Goal: Check status: Check status

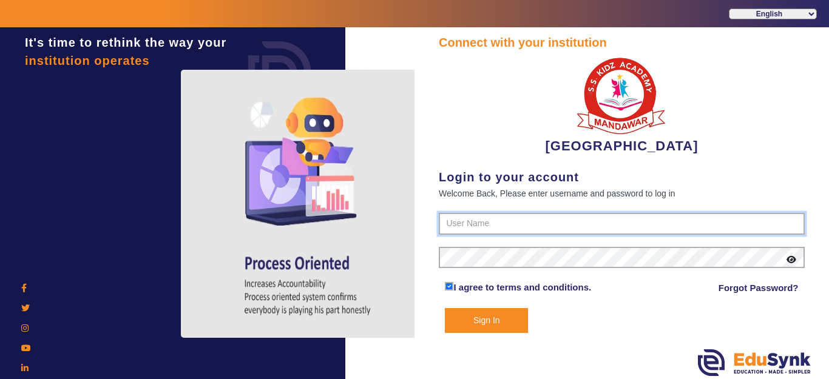
type input "9928895959"
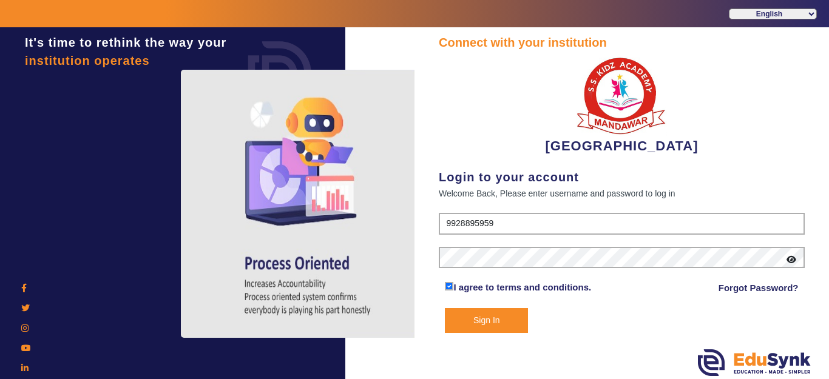
click at [506, 316] on button "Sign In" at bounding box center [486, 320] width 83 height 25
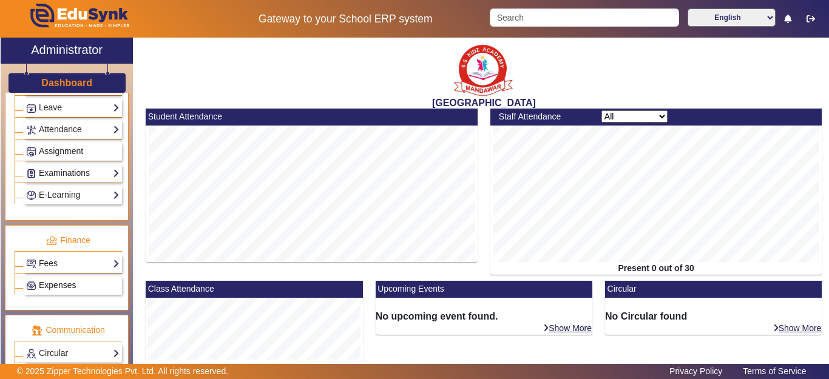
scroll to position [621, 0]
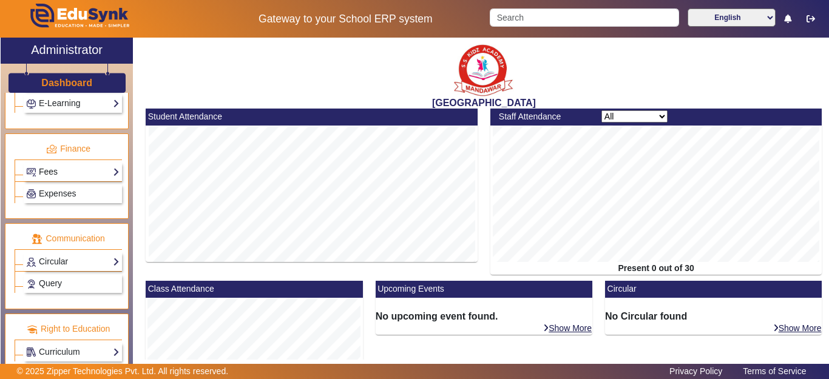
click at [56, 177] on link "Fees" at bounding box center [72, 172] width 93 height 14
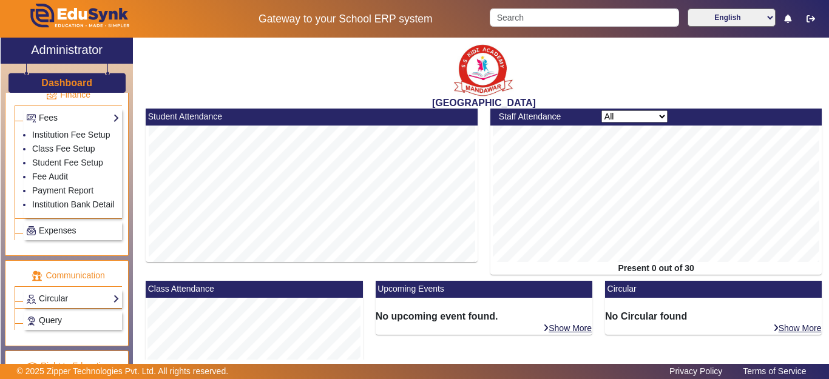
scroll to position [738, 0]
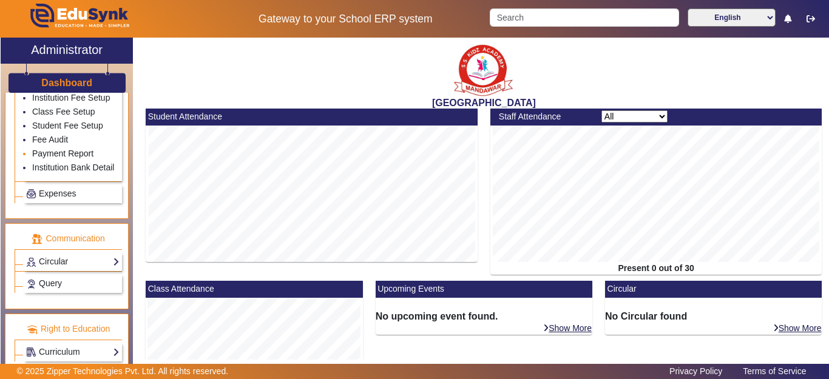
click at [54, 149] on link "Payment Report" at bounding box center [62, 154] width 61 height 10
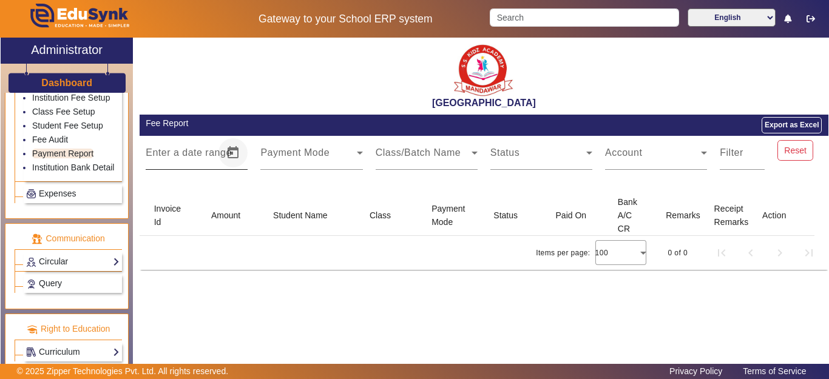
click at [234, 148] on span "Open calendar" at bounding box center [232, 152] width 29 height 29
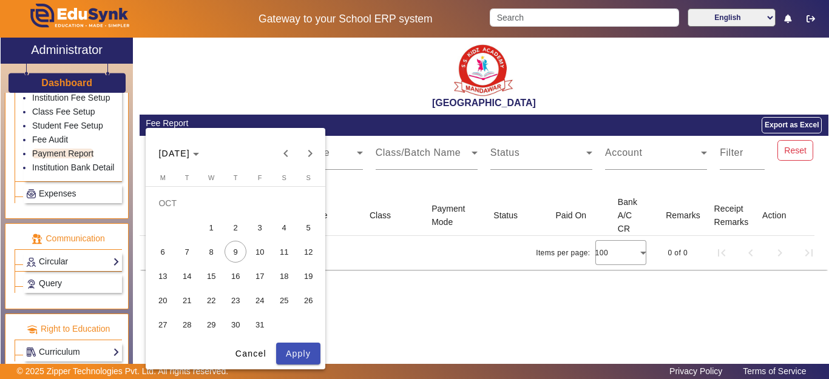
click at [288, 152] on span "Previous month" at bounding box center [286, 153] width 24 height 24
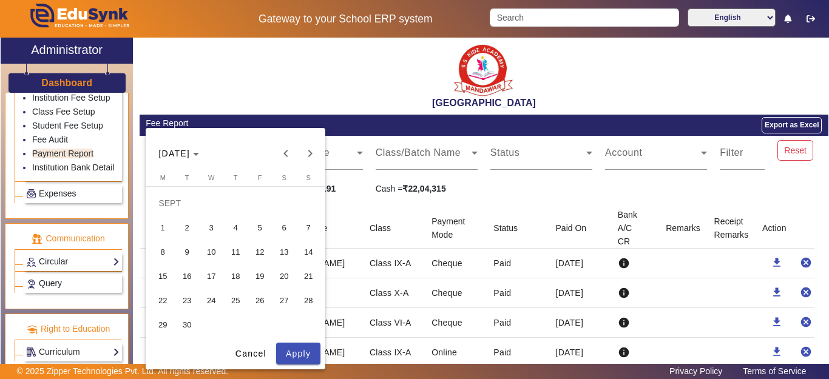
click at [164, 227] on span "1" at bounding box center [163, 228] width 22 height 22
click at [189, 320] on span "30" at bounding box center [187, 325] width 22 height 22
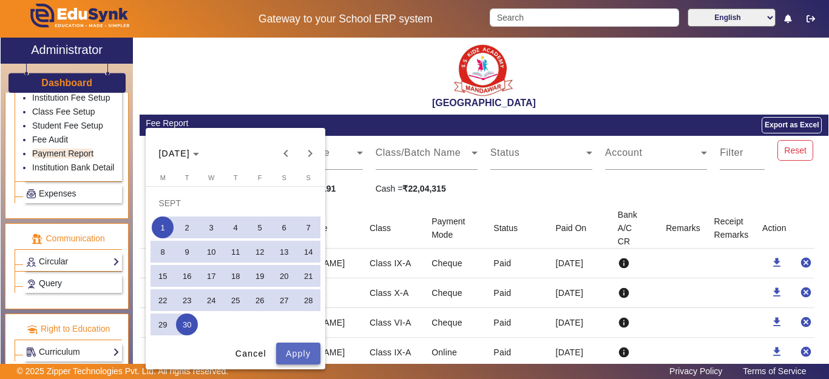
click at [306, 358] on span "Apply" at bounding box center [298, 354] width 25 height 13
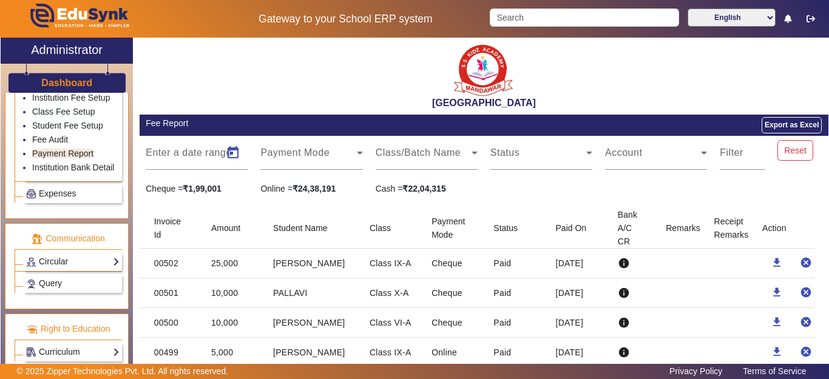
type input "[DATE]"
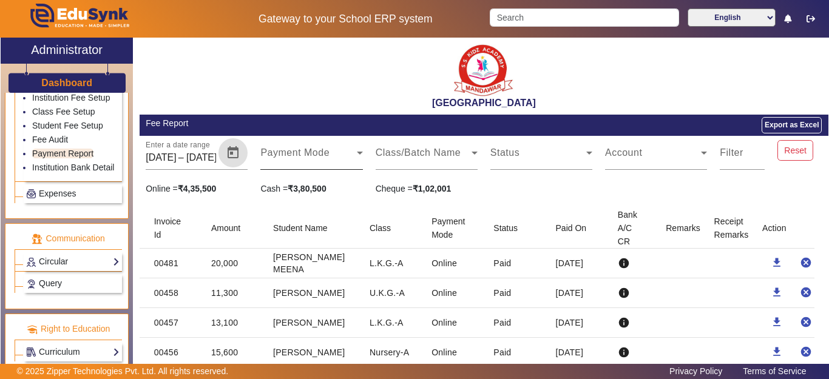
click at [348, 147] on div "Payment Mode" at bounding box center [311, 153] width 102 height 34
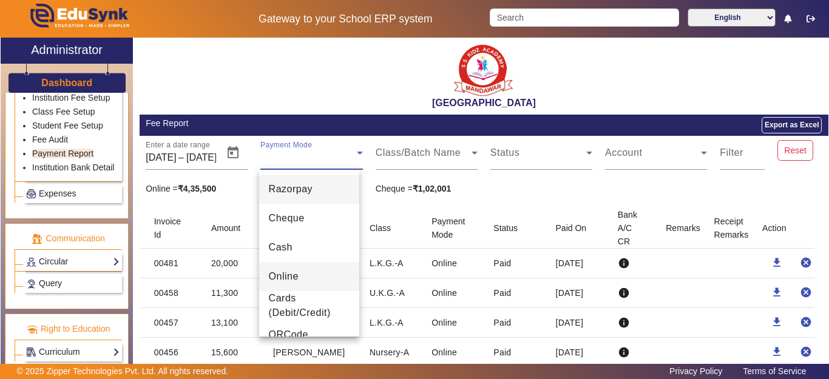
click at [300, 274] on mat-option "Online" at bounding box center [309, 276] width 100 height 29
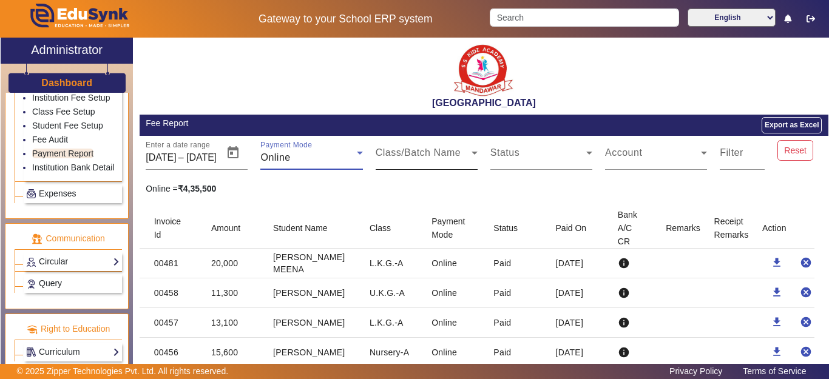
click at [458, 154] on span at bounding box center [423, 157] width 96 height 15
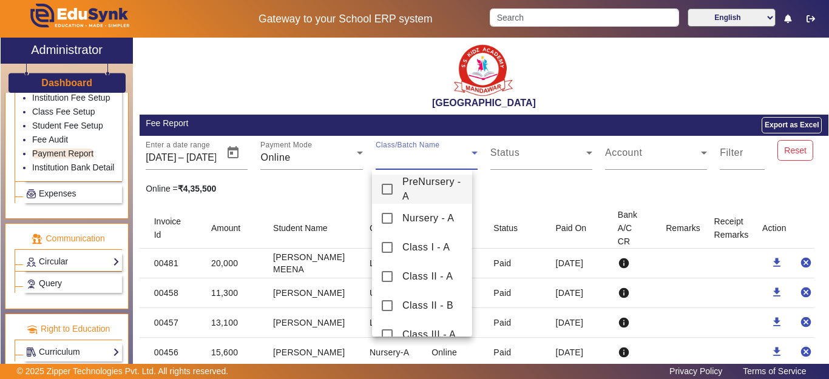
click at [507, 183] on div at bounding box center [414, 189] width 829 height 379
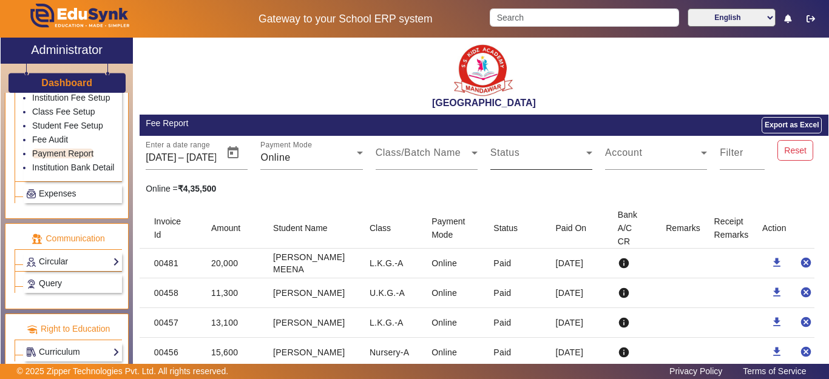
click at [559, 149] on div "Status" at bounding box center [541, 153] width 102 height 34
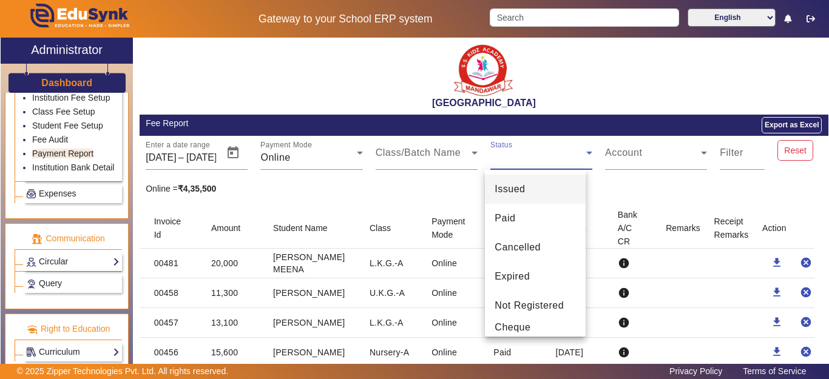
click at [638, 152] on div at bounding box center [414, 189] width 829 height 379
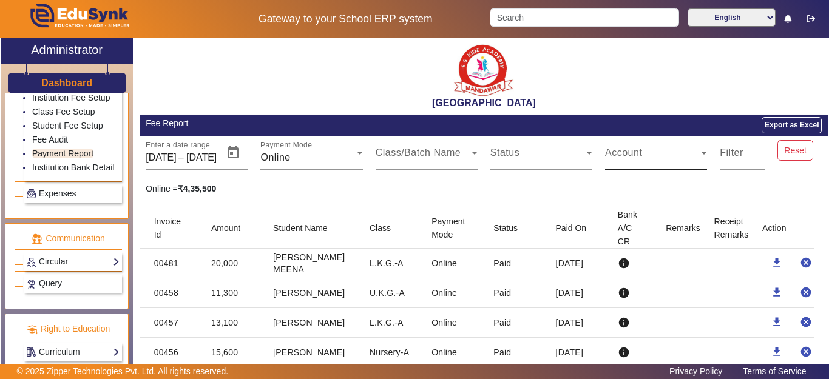
click at [638, 152] on span at bounding box center [653, 157] width 96 height 15
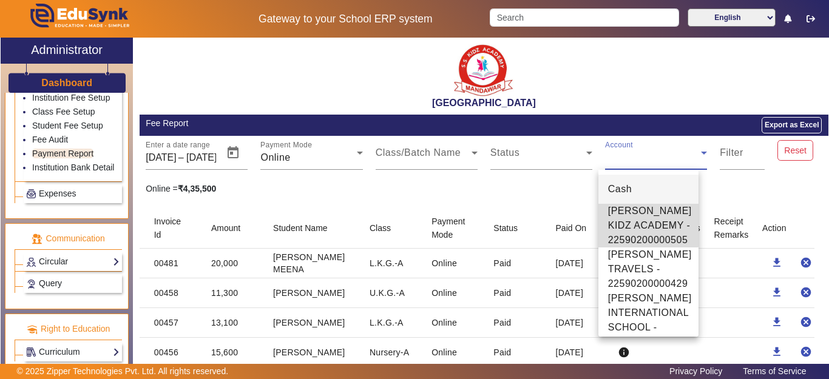
click at [640, 220] on span "[PERSON_NAME] KIDZ ACADEMY - 22590200000505" at bounding box center [650, 226] width 84 height 44
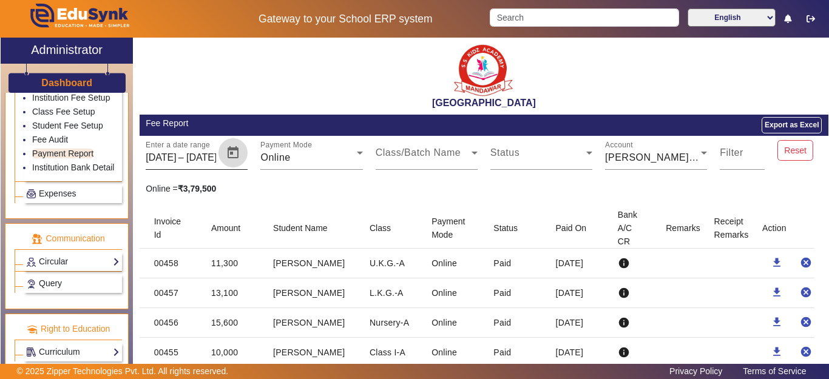
click at [226, 150] on span "Open calendar" at bounding box center [232, 152] width 29 height 29
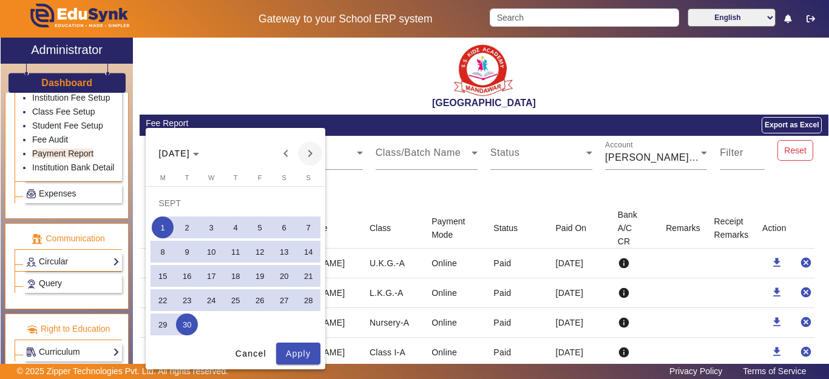
click at [306, 157] on span "Next month" at bounding box center [310, 153] width 24 height 24
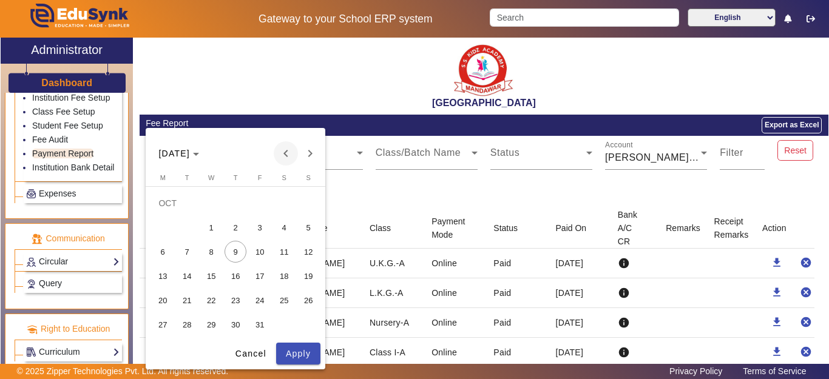
click at [286, 153] on span "Previous month" at bounding box center [286, 153] width 24 height 24
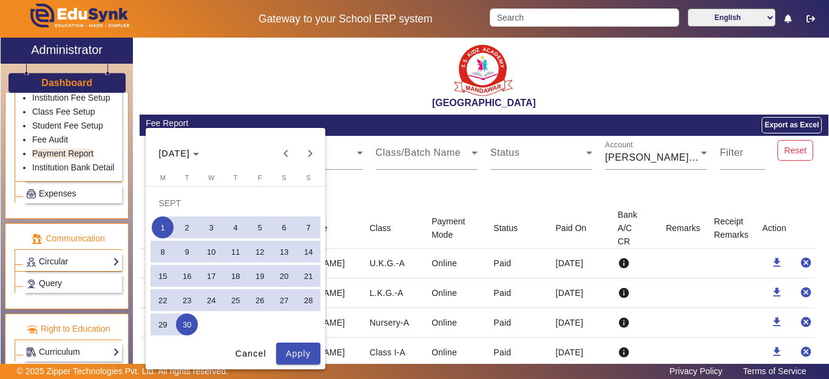
click at [142, 232] on div at bounding box center [414, 189] width 829 height 379
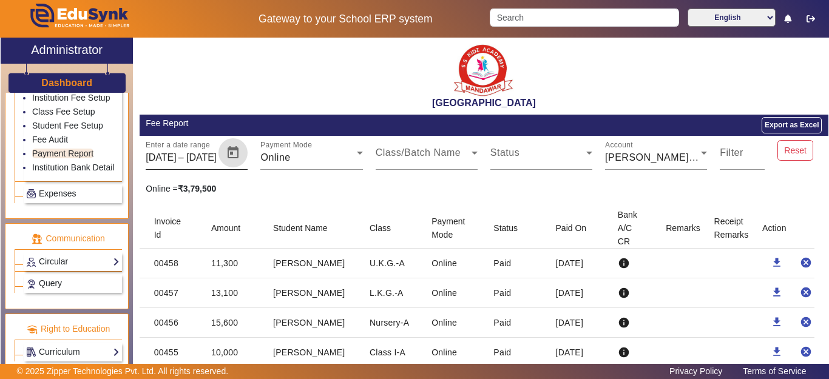
click at [240, 151] on span "Open calendar" at bounding box center [232, 152] width 29 height 29
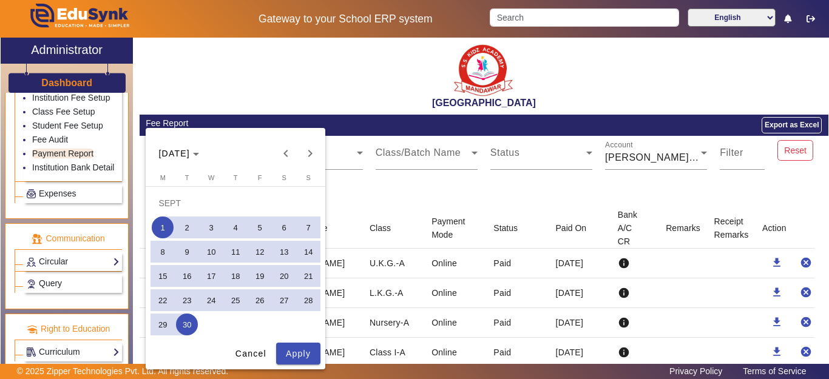
click at [282, 302] on span "27" at bounding box center [284, 300] width 22 height 22
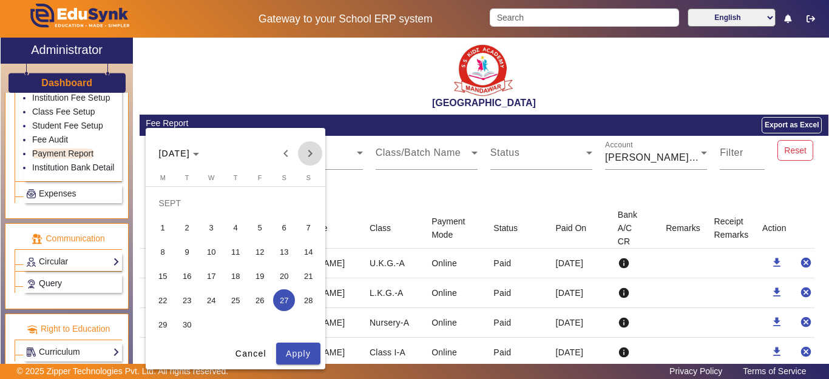
click at [308, 151] on span "Next month" at bounding box center [310, 153] width 24 height 24
click at [267, 226] on span "3" at bounding box center [260, 228] width 22 height 22
click at [292, 355] on span "Apply" at bounding box center [298, 354] width 25 height 13
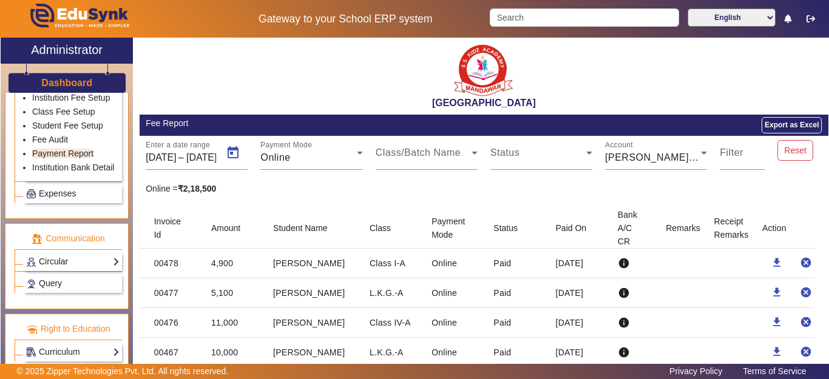
type input "[DATE]"
click at [237, 150] on span "Open calendar" at bounding box center [232, 152] width 29 height 29
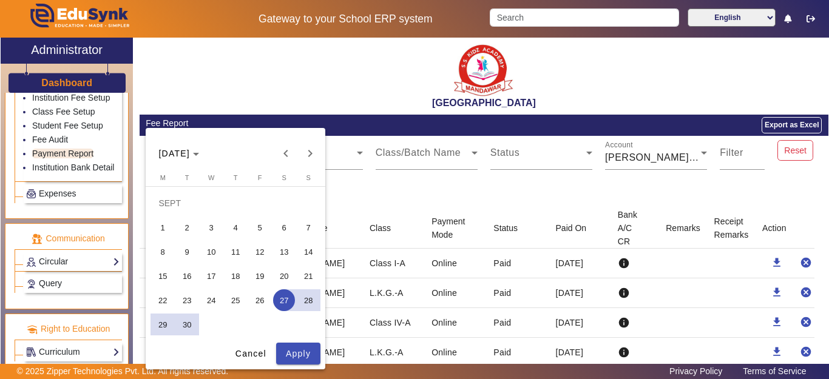
click at [164, 226] on span "1" at bounding box center [163, 228] width 22 height 22
click at [188, 322] on span "30" at bounding box center [187, 325] width 22 height 22
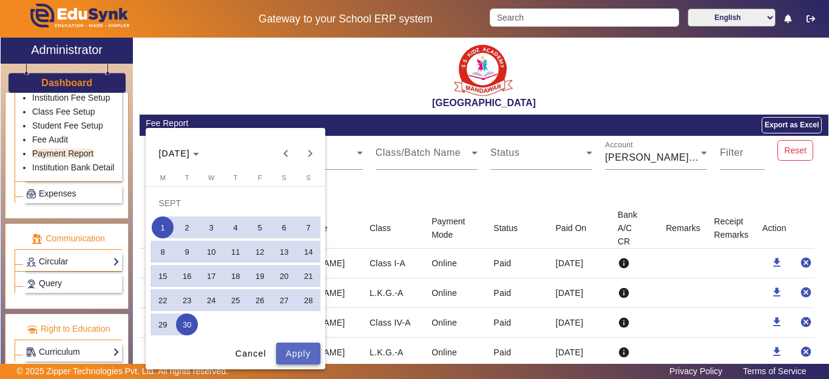
click at [307, 353] on span "Apply" at bounding box center [298, 354] width 25 height 13
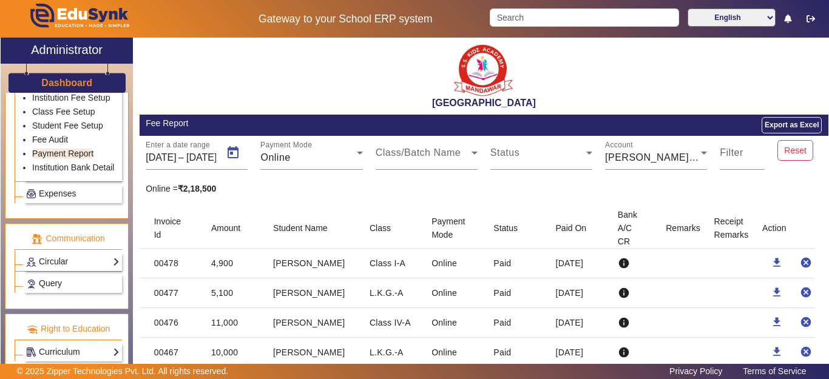
type input "[DATE]"
click at [343, 160] on div "Online" at bounding box center [308, 157] width 96 height 15
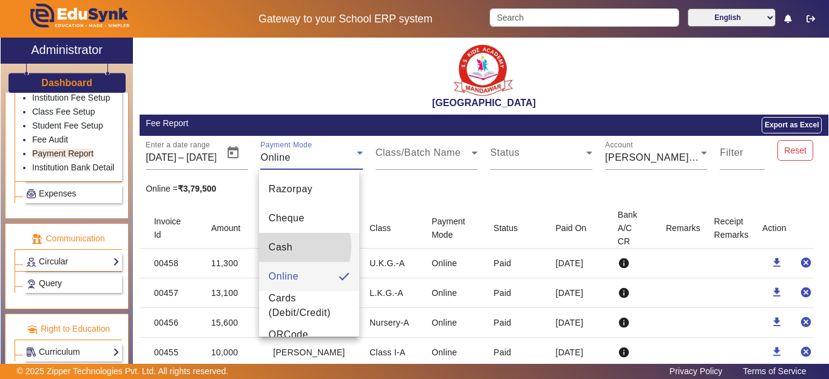
click at [292, 246] on span "Cash" at bounding box center [281, 247] width 24 height 15
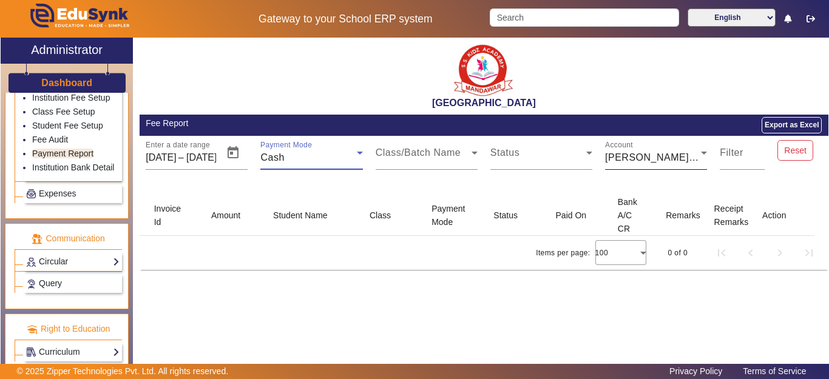
click at [693, 159] on span "[PERSON_NAME] KIDZ ACADEMY - 22590200000505" at bounding box center [731, 157] width 252 height 10
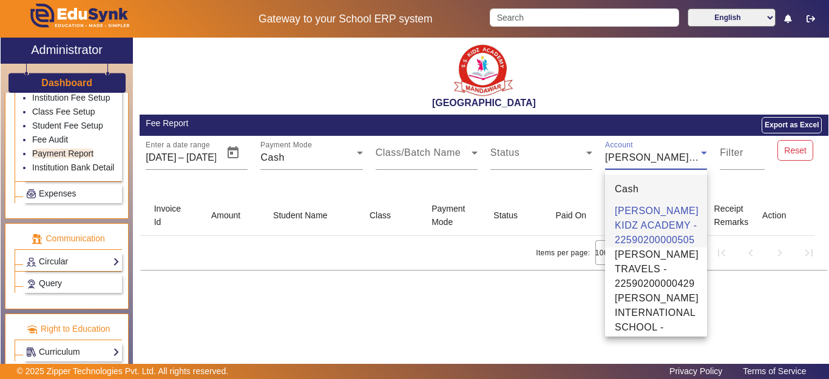
click at [628, 186] on span "Cash" at bounding box center [626, 189] width 24 height 15
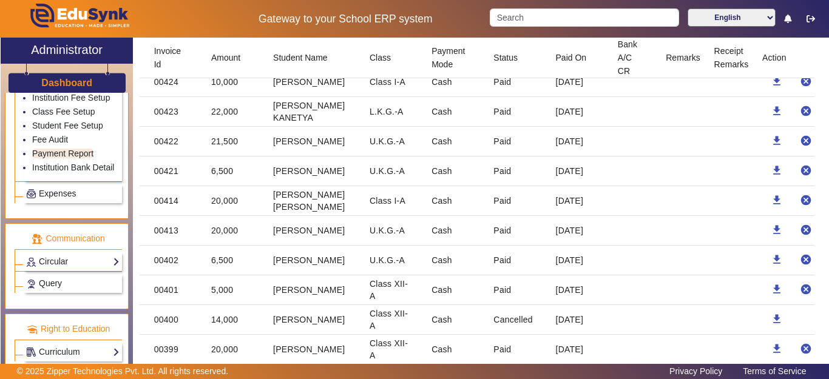
scroll to position [761, 0]
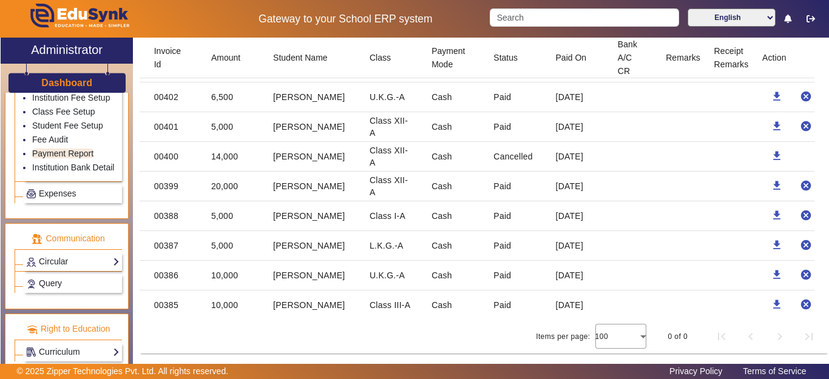
drag, startPoint x: 545, startPoint y: 182, endPoint x: 201, endPoint y: 179, distance: 343.4
click at [201, 179] on mat-row "00399 20,000 [PERSON_NAME] Class XII-A Cash Paid [DATE] download cancel" at bounding box center [484, 187] width 689 height 30
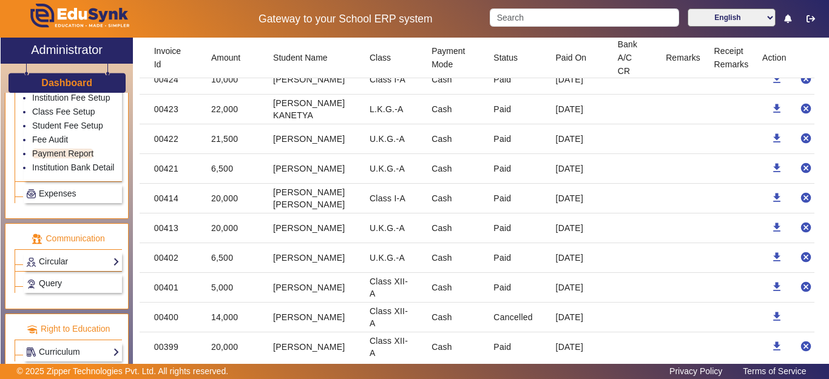
scroll to position [579, 0]
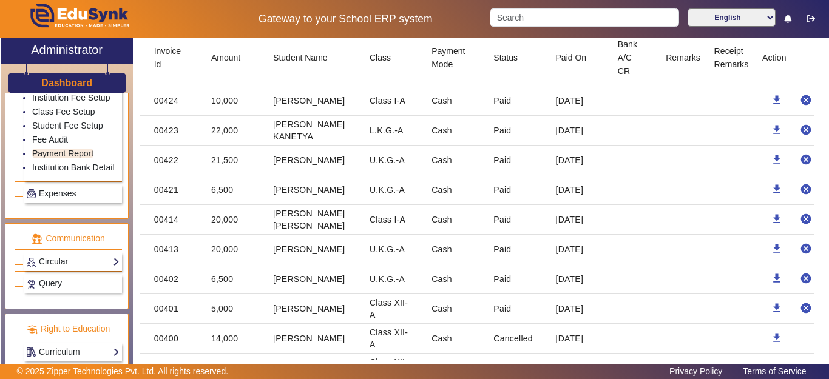
drag, startPoint x: 577, startPoint y: 286, endPoint x: 240, endPoint y: 272, distance: 338.2
click at [240, 272] on mat-row "00402 6,500 [PERSON_NAME] U.K.G.-A Cash Paid [DATE] download cancel" at bounding box center [484, 279] width 689 height 30
click at [267, 288] on mat-cell "[PERSON_NAME]" at bounding box center [311, 279] width 96 height 30
click at [281, 280] on mat-cell "[PERSON_NAME]" at bounding box center [311, 279] width 96 height 30
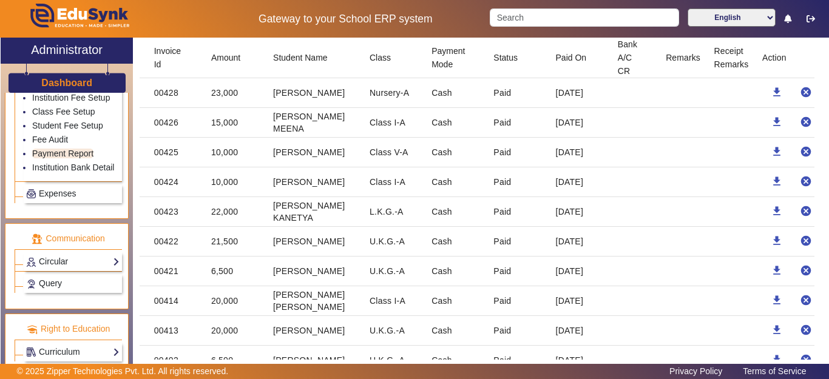
scroll to position [518, 0]
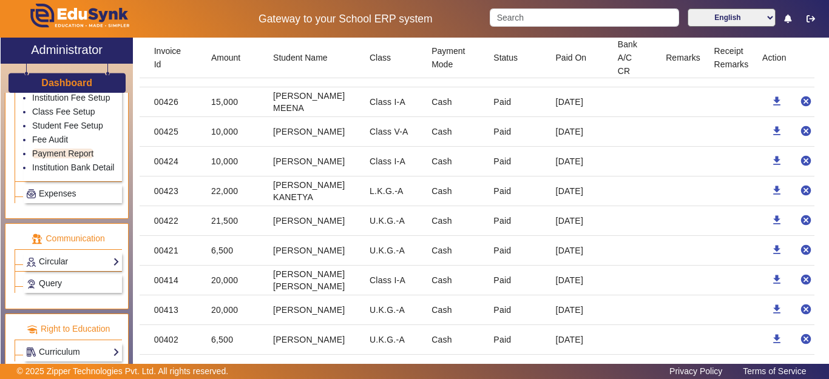
drag, startPoint x: 575, startPoint y: 315, endPoint x: 202, endPoint y: 284, distance: 374.3
click at [202, 284] on mat-table "Invoice Id Amount Student Name Class Payment Mode Status Paid On Bank A/C CR Re…" at bounding box center [484, 126] width 689 height 872
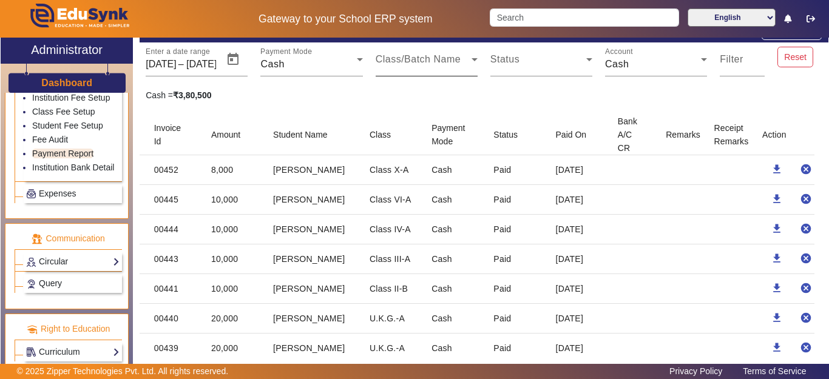
scroll to position [0, 0]
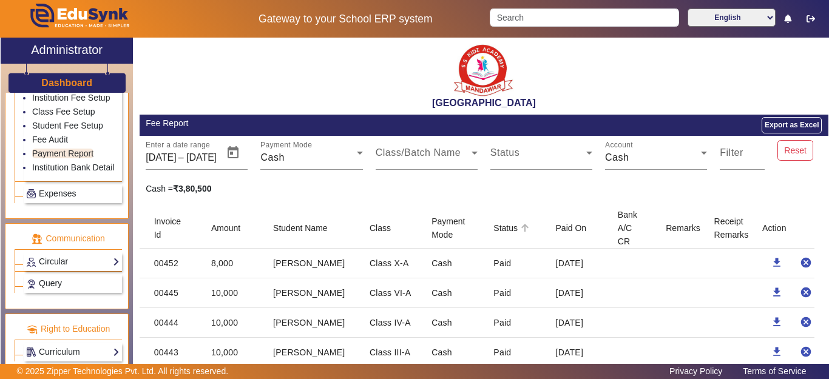
drag, startPoint x: 231, startPoint y: 156, endPoint x: 531, endPoint y: 240, distance: 311.9
click at [531, 240] on mat-header-cell "Status" at bounding box center [514, 228] width 62 height 41
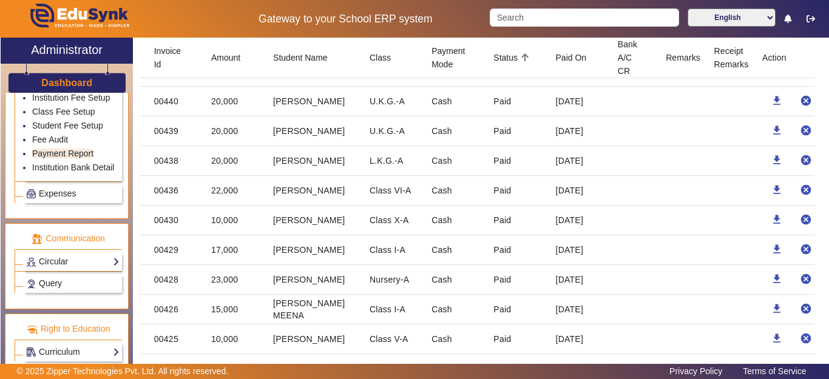
scroll to position [546, 0]
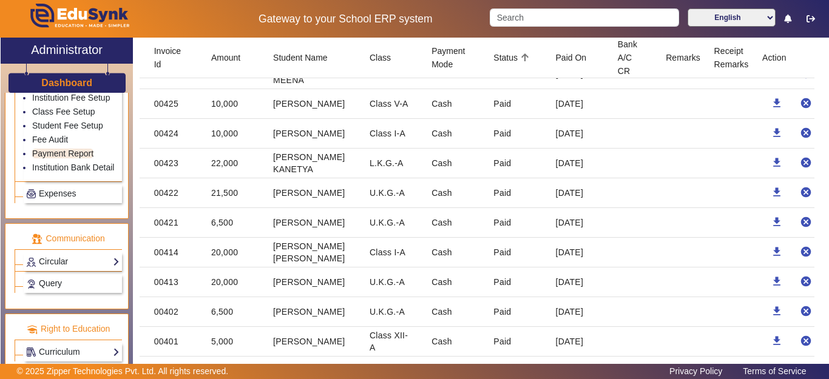
drag, startPoint x: 573, startPoint y: 286, endPoint x: 201, endPoint y: 249, distance: 373.1
click at [201, 249] on mat-table "Invoice Id Amount Student Name Class Payment Mode Status Paid On Bank A/C CR Re…" at bounding box center [484, 98] width 689 height 872
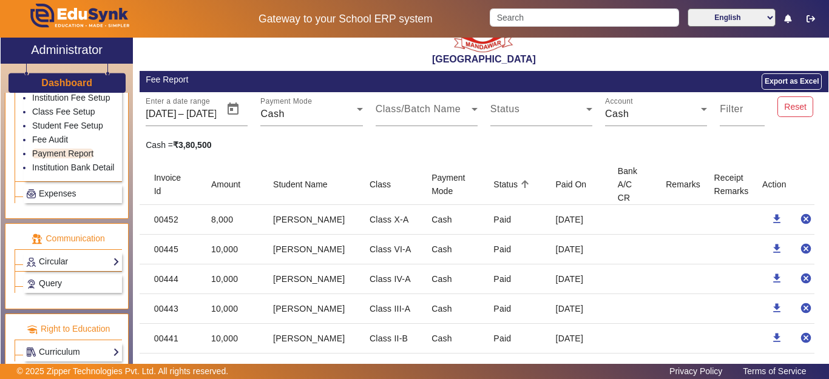
scroll to position [0, 0]
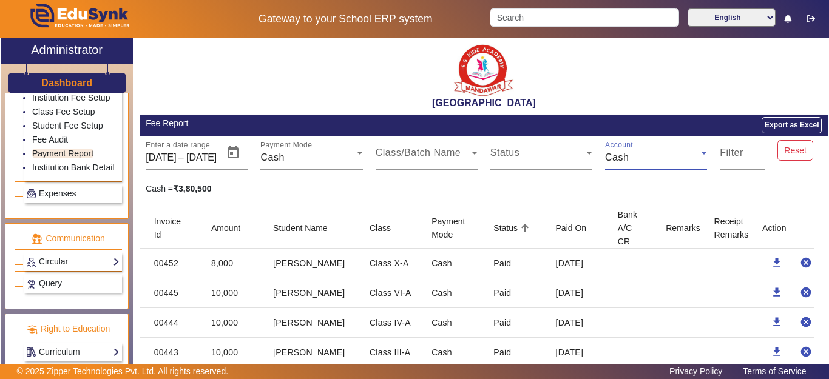
click at [631, 157] on div "Cash" at bounding box center [653, 157] width 96 height 15
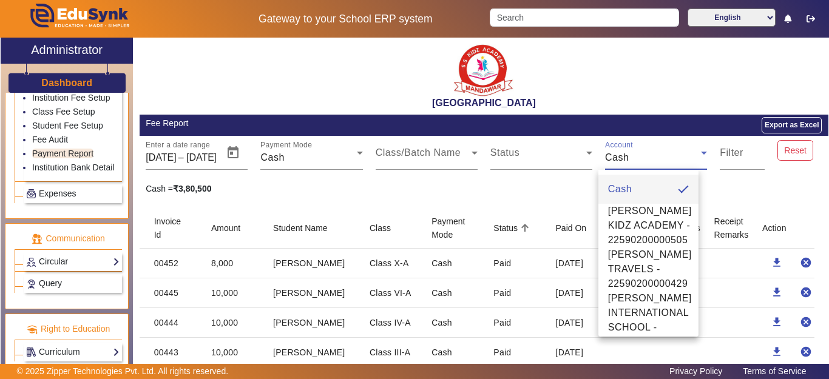
click at [339, 156] on div at bounding box center [414, 189] width 829 height 379
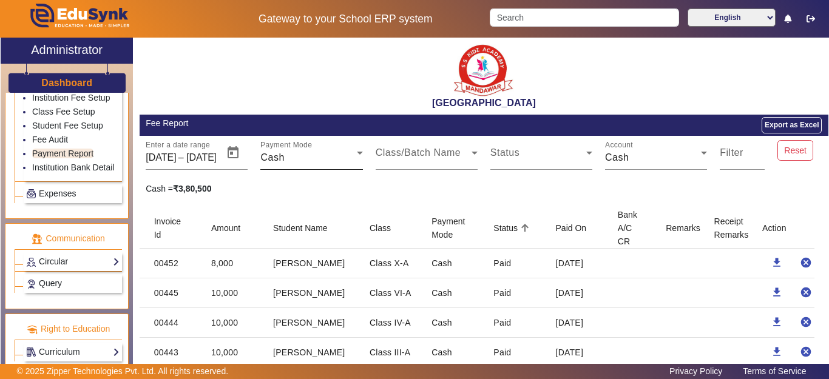
click at [344, 157] on div "Cash" at bounding box center [308, 157] width 96 height 15
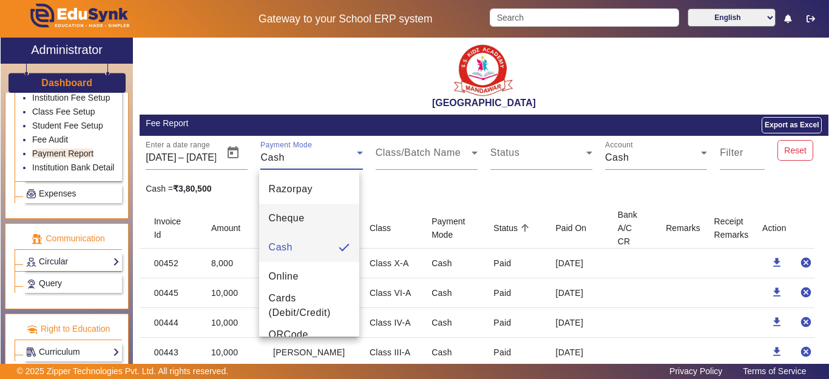
click at [298, 223] on span "Cheque" at bounding box center [287, 218] width 36 height 15
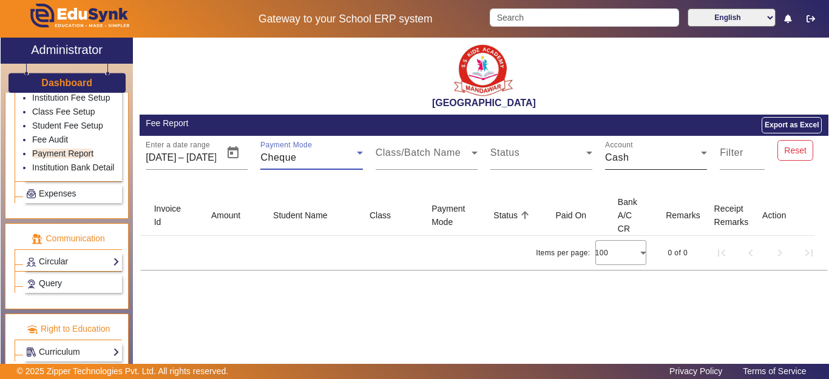
click at [656, 161] on div "Cash" at bounding box center [653, 157] width 96 height 15
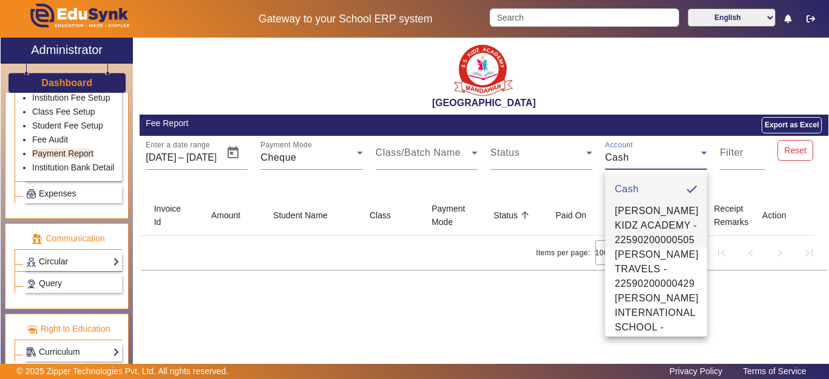
click at [653, 223] on span "[PERSON_NAME] KIDZ ACADEMY - 22590200000505" at bounding box center [656, 226] width 84 height 44
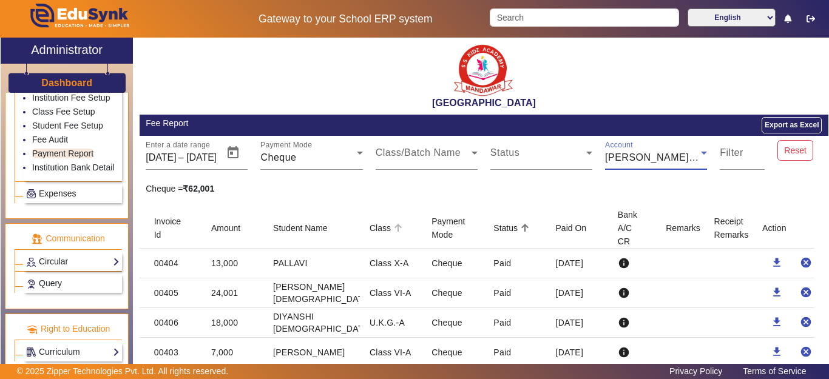
scroll to position [47, 0]
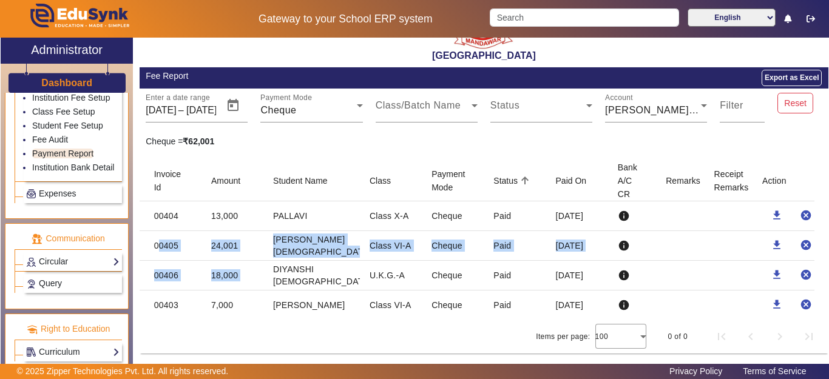
drag, startPoint x: 149, startPoint y: 243, endPoint x: 274, endPoint y: 280, distance: 130.9
click at [274, 280] on mat-table "Invoice Id Amount Student Name Class Payment Mode Status Paid On Bank A/C CR Re…" at bounding box center [484, 240] width 689 height 159
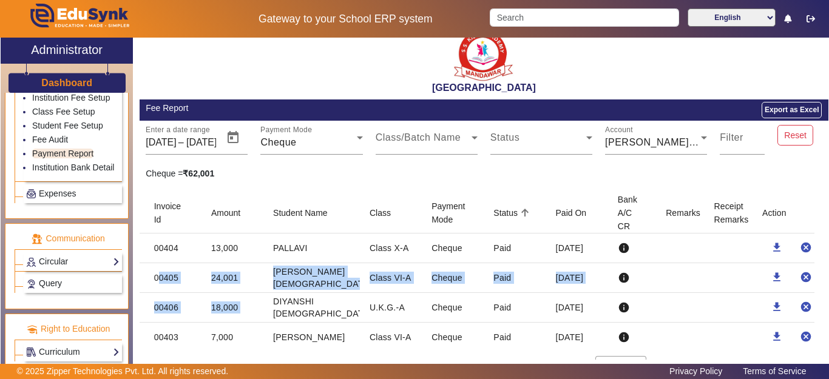
scroll to position [0, 0]
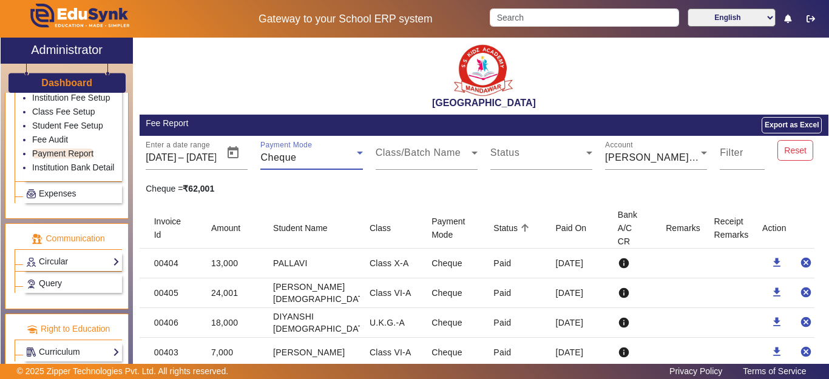
click at [308, 153] on div "Cheque" at bounding box center [308, 157] width 96 height 15
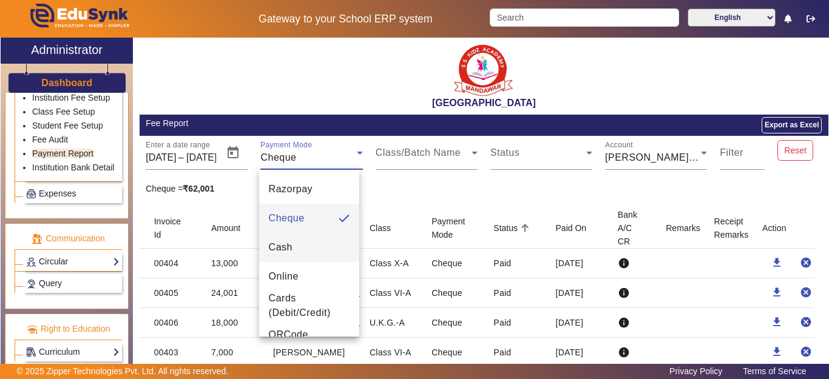
click at [297, 249] on mat-option "Cash" at bounding box center [309, 247] width 100 height 29
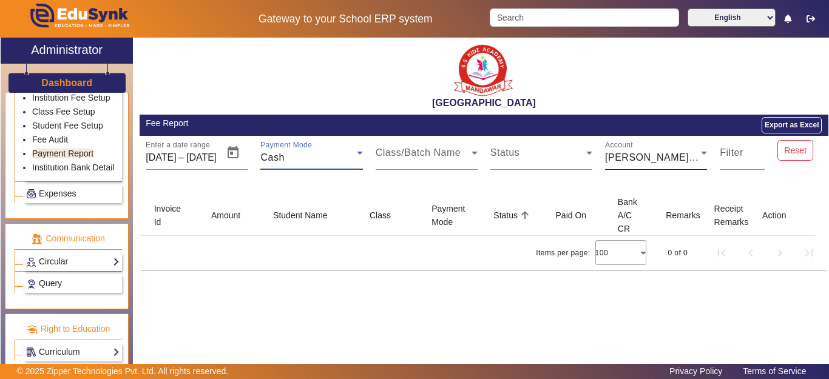
click at [667, 160] on span "[PERSON_NAME] KIDZ ACADEMY - 22590200000505" at bounding box center [731, 157] width 252 height 10
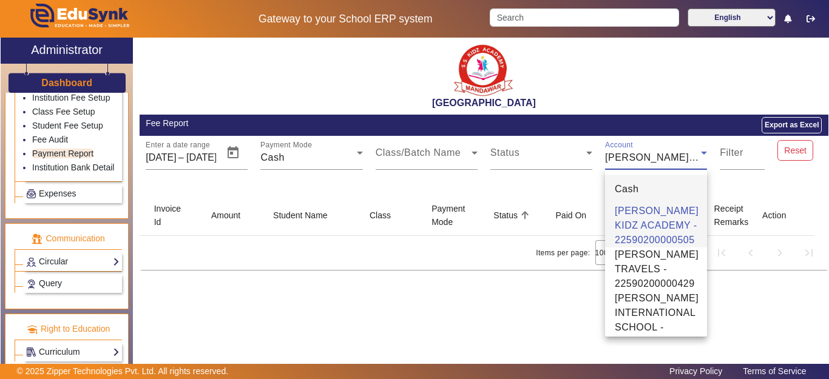
click at [642, 187] on mat-option "Cash" at bounding box center [656, 189] width 102 height 29
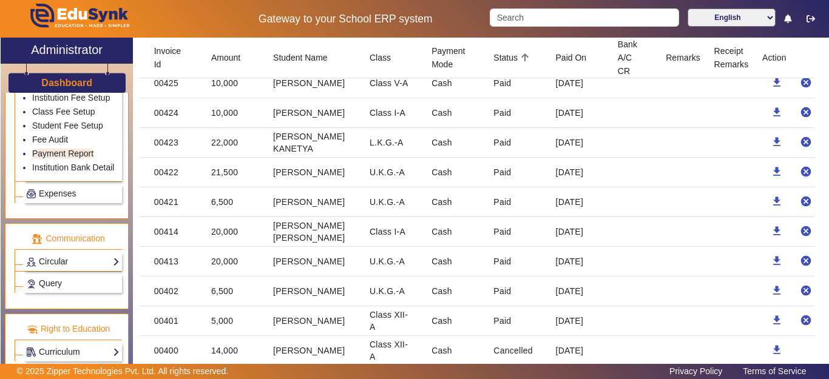
scroll to position [546, 0]
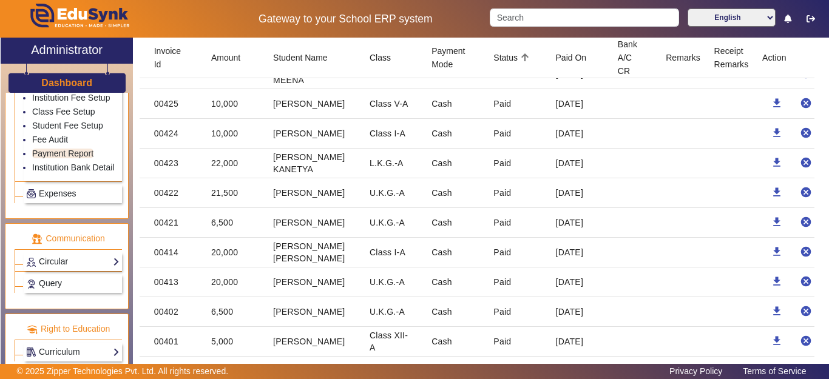
drag, startPoint x: 587, startPoint y: 223, endPoint x: 278, endPoint y: 194, distance: 309.5
click at [278, 194] on mat-table "Invoice Id Amount Student Name Class Payment Mode Status Paid On Bank A/C CR Re…" at bounding box center [484, 98] width 689 height 872
click at [464, 235] on mat-cell "Cash" at bounding box center [453, 223] width 62 height 30
drag, startPoint x: 584, startPoint y: 232, endPoint x: 182, endPoint y: 98, distance: 423.4
click at [182, 98] on mat-table "Invoice Id Amount Student Name Class Payment Mode Status Paid On Bank A/C CR Re…" at bounding box center [484, 98] width 689 height 872
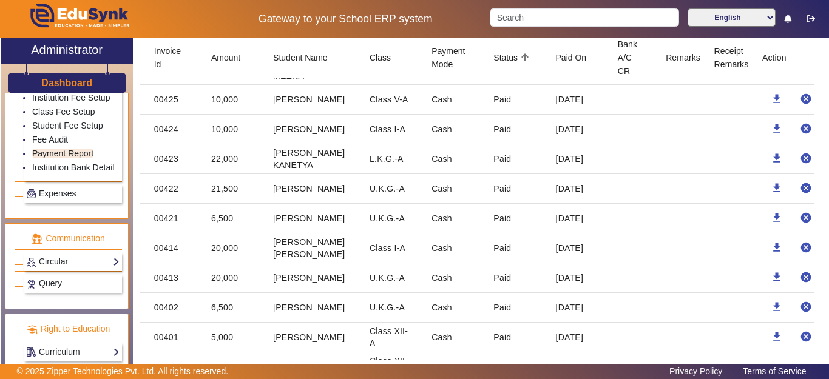
scroll to position [485, 0]
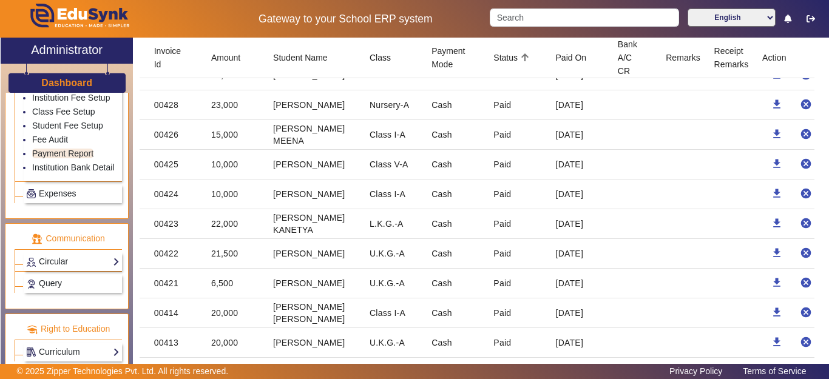
click at [589, 290] on mat-cell "[DATE]" at bounding box center [577, 284] width 62 height 30
drag, startPoint x: 581, startPoint y: 288, endPoint x: 150, endPoint y: 135, distance: 457.0
click at [150, 135] on mat-table "Invoice Id Amount Student Name Class Payment Mode Status Paid On Bank A/C CR Re…" at bounding box center [484, 159] width 689 height 872
click at [269, 269] on mat-cell "[PERSON_NAME]" at bounding box center [311, 284] width 96 height 30
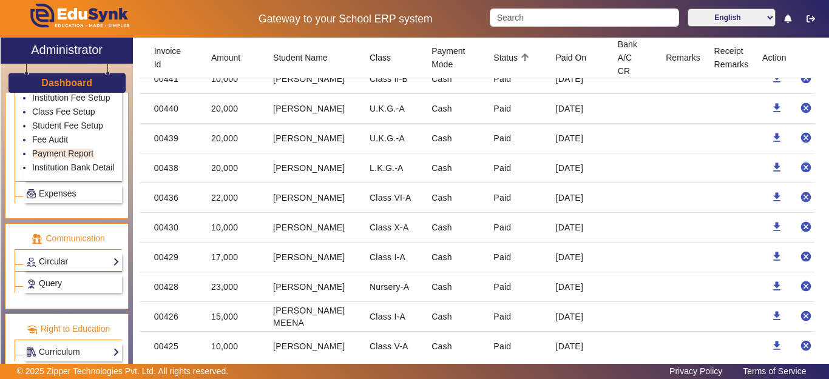
scroll to position [243, 0]
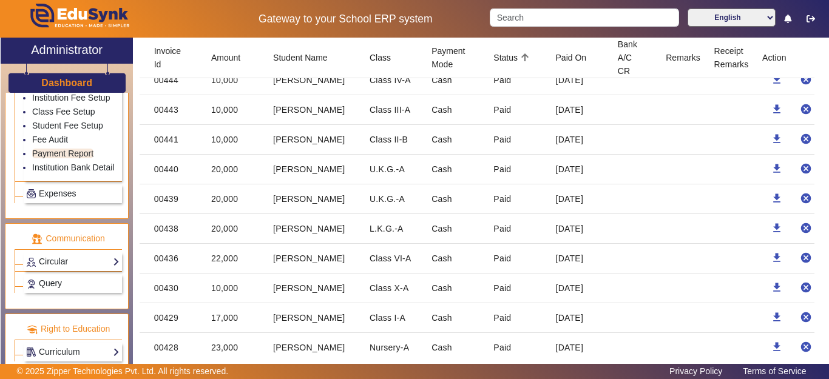
drag, startPoint x: 579, startPoint y: 269, endPoint x: 201, endPoint y: 258, distance: 377.5
click at [201, 258] on mat-row "00436 22,000 [PERSON_NAME] Class VI-A Cash Paid [DATE] download cancel" at bounding box center [484, 259] width 689 height 30
